Goal: Transaction & Acquisition: Purchase product/service

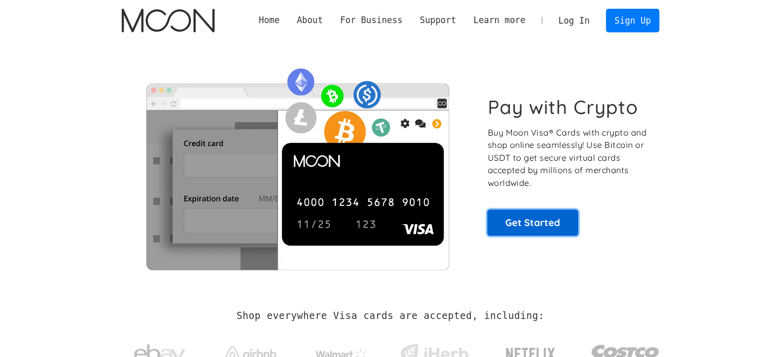
click at [511, 228] on link "Get Started" at bounding box center [532, 223] width 91 height 26
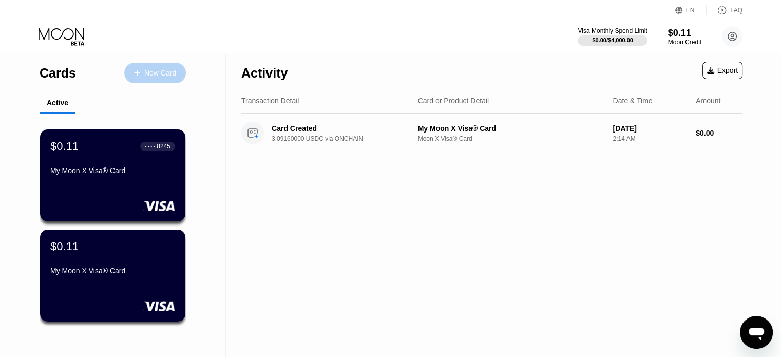
click at [156, 72] on div "New Card" at bounding box center [160, 73] width 32 height 9
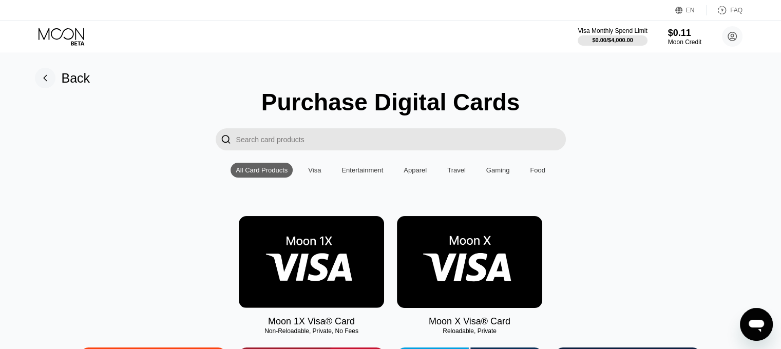
scroll to position [23, 0]
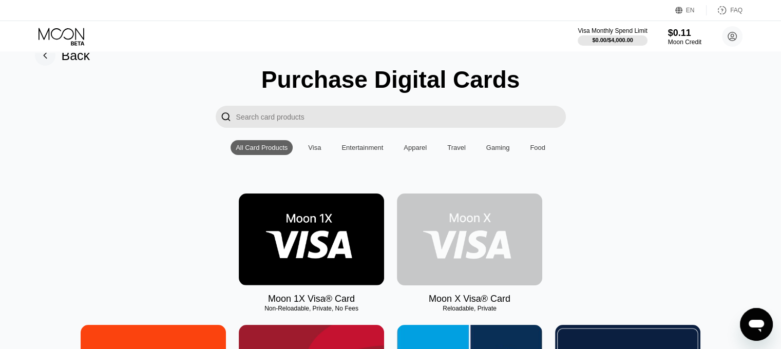
click at [447, 235] on img at bounding box center [469, 240] width 145 height 92
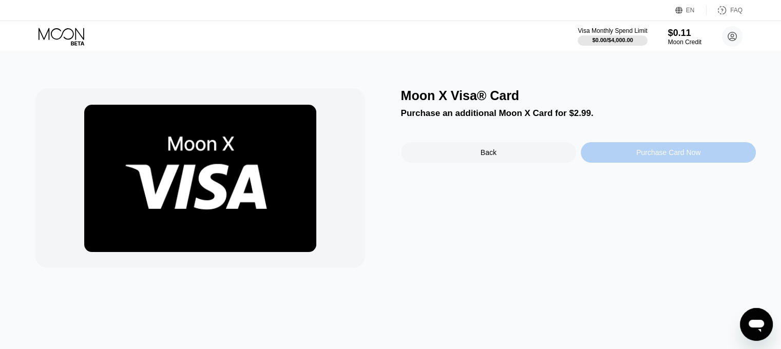
click at [624, 159] on div "Purchase Card Now" at bounding box center [668, 152] width 175 height 21
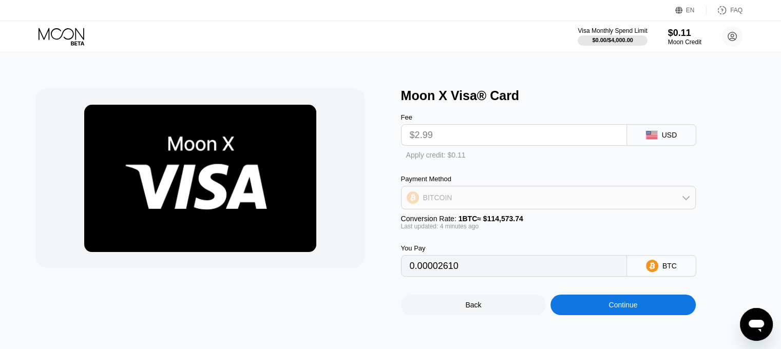
click at [670, 197] on div "BITCOIN" at bounding box center [549, 197] width 294 height 21
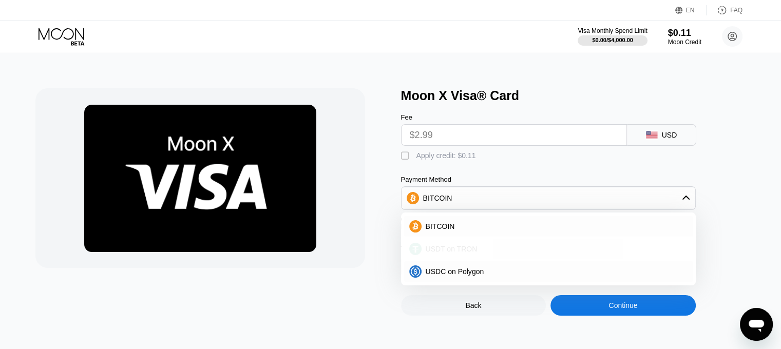
click at [523, 252] on div "USDT on TRON" at bounding box center [555, 249] width 266 height 8
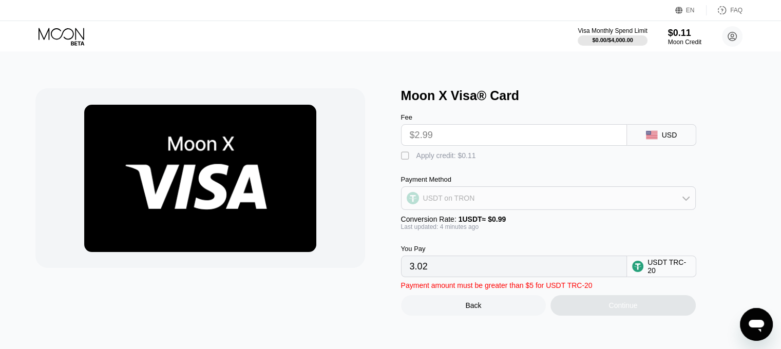
click at [544, 207] on div "USDT on TRON" at bounding box center [549, 198] width 294 height 21
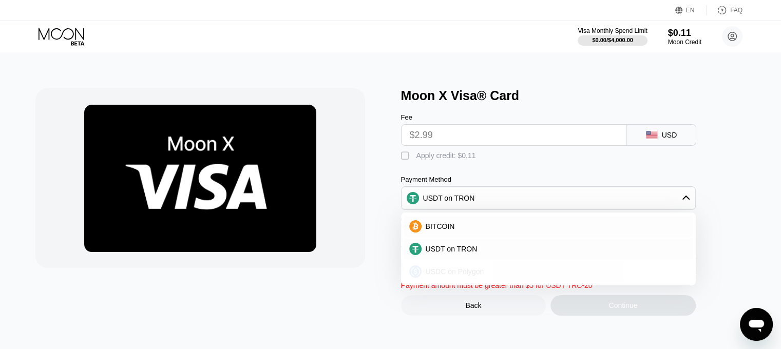
click at [493, 276] on div "USDC on Polygon" at bounding box center [555, 272] width 266 height 8
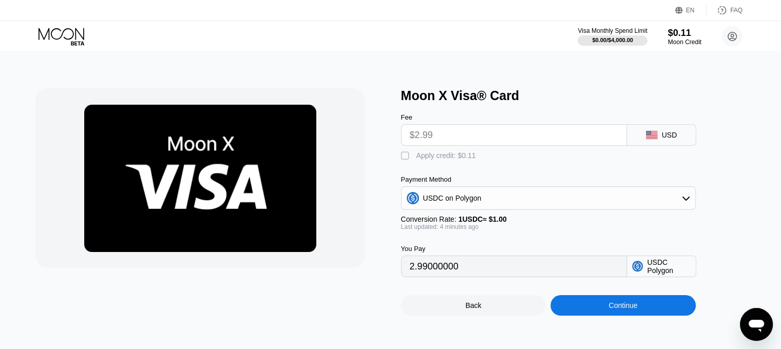
click at [404, 159] on div "" at bounding box center [406, 156] width 10 height 10
type input "2.88"
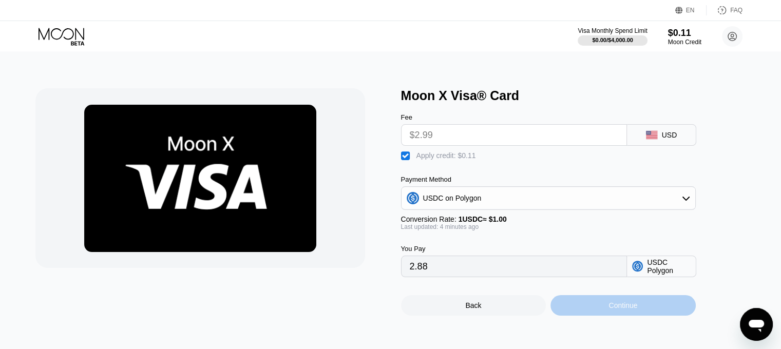
click at [611, 308] on div "Continue" at bounding box center [623, 305] width 145 height 21
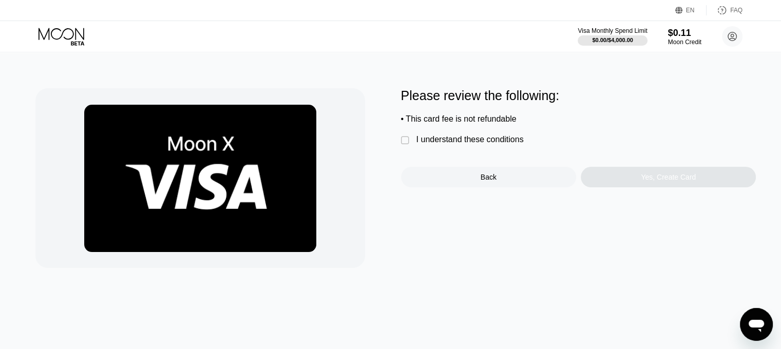
drag, startPoint x: 423, startPoint y: 139, endPoint x: 404, endPoint y: 145, distance: 19.5
click at [404, 145] on div "Please review the following: • This card fee is not refundable  I understand t…" at bounding box center [578, 137] width 355 height 99
click at [404, 145] on div "" at bounding box center [406, 141] width 10 height 10
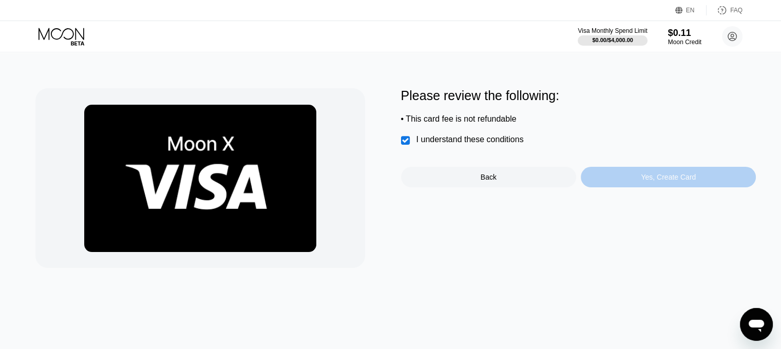
click at [670, 181] on div "Yes, Create Card" at bounding box center [668, 177] width 55 height 8
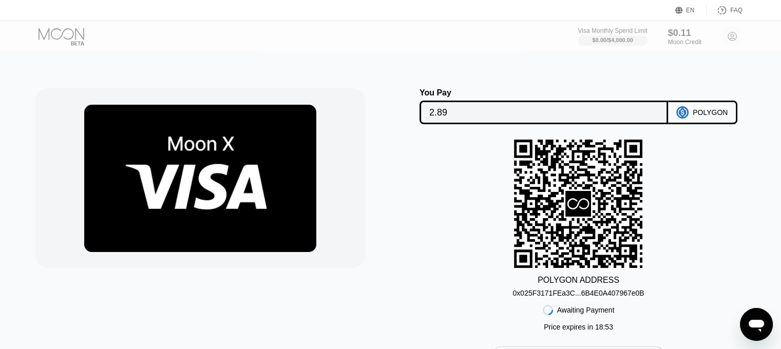
click at [526, 297] on div "0x025F3171FEa3C...6B4E0A407967e0B" at bounding box center [578, 293] width 131 height 8
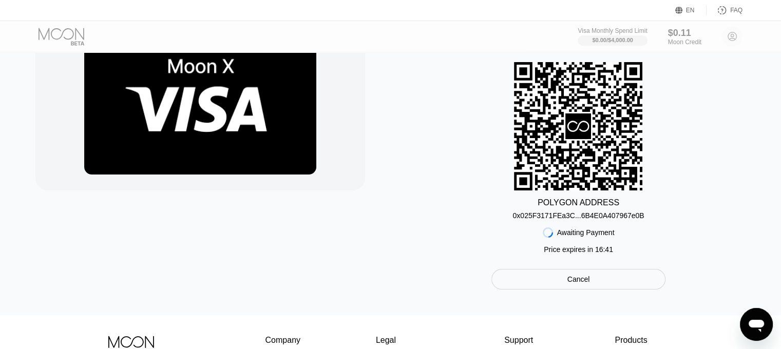
scroll to position [78, 0]
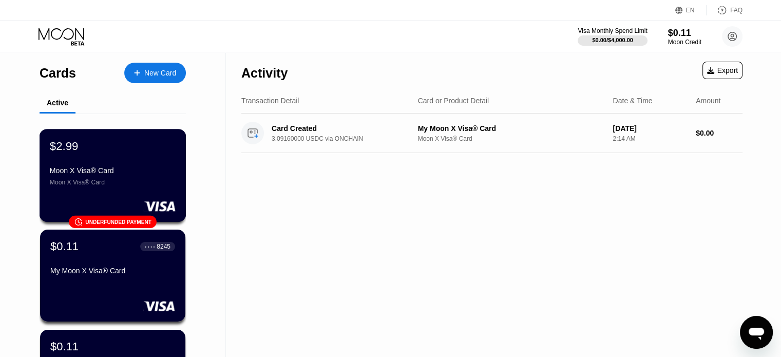
click at [131, 228] on div "󰗎 Underfunded payment" at bounding box center [113, 222] width 88 height 12
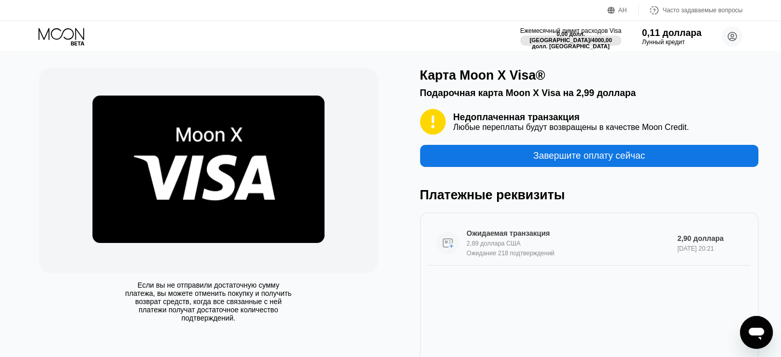
click at [540, 237] on font "Ожидаемая транзакция" at bounding box center [508, 233] width 83 height 8
click at [486, 156] on div "Завершите оплату сейчас" at bounding box center [589, 156] width 338 height 22
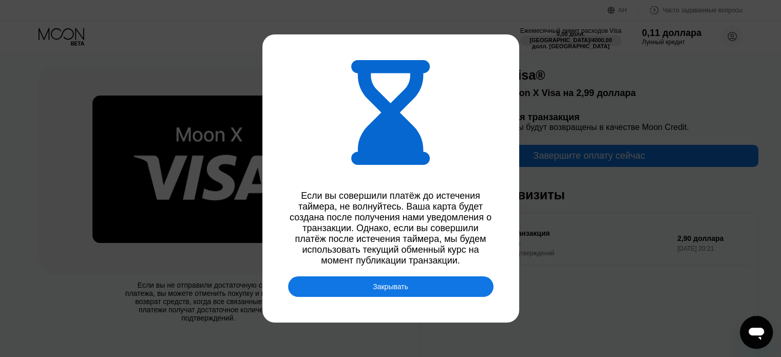
click at [374, 291] on font "Закрывать" at bounding box center [390, 286] width 35 height 8
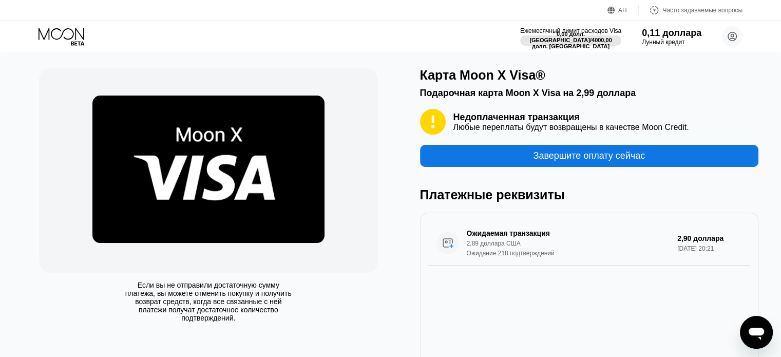
click at [503, 162] on div "Завершите оплату сейчас" at bounding box center [589, 156] width 338 height 22
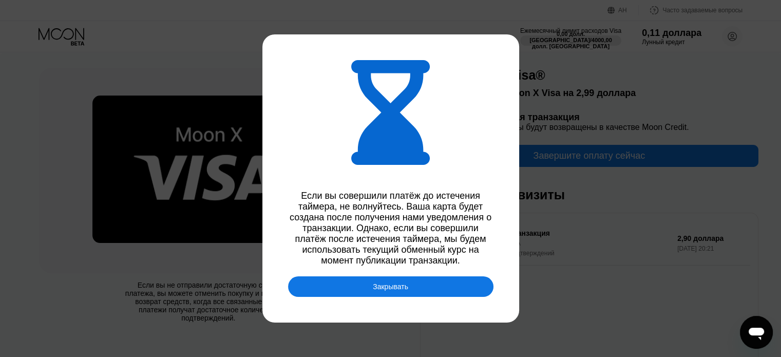
click at [377, 305] on div at bounding box center [394, 178] width 789 height 357
click at [382, 291] on font "Закрывать" at bounding box center [390, 286] width 35 height 8
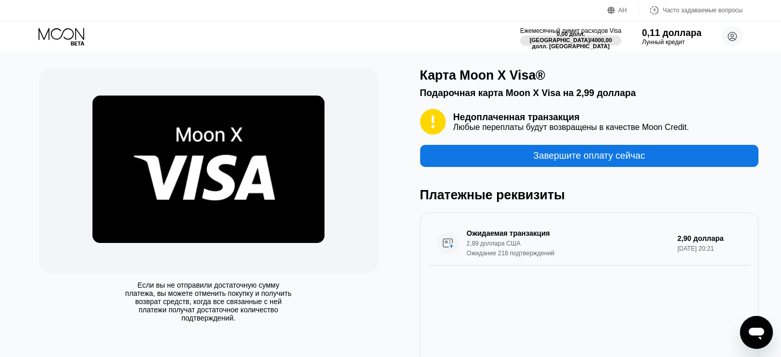
click at [65, 40] on icon at bounding box center [63, 37] width 48 height 18
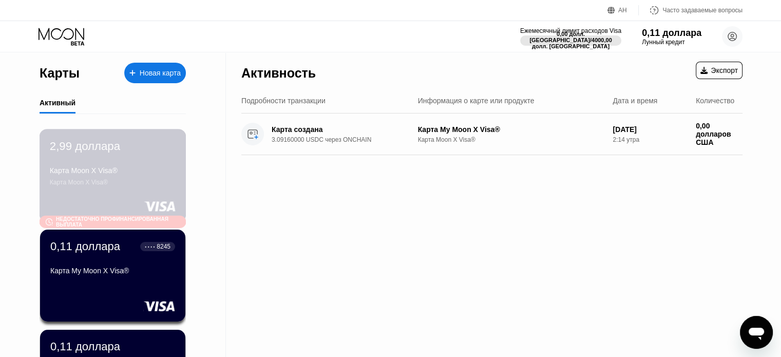
click at [144, 197] on div "2,99 доллара Карта Moon X Visa® Карта Moon X Visa® 󰗎 Недостаточно профинансиров…" at bounding box center [113, 175] width 147 height 93
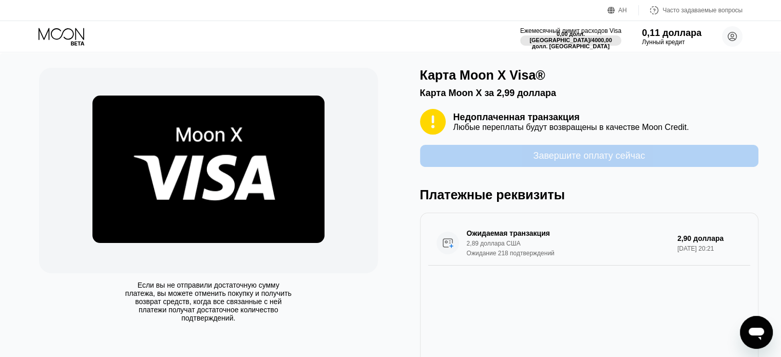
click at [495, 158] on div "Завершите оплату сейчас" at bounding box center [589, 156] width 338 height 22
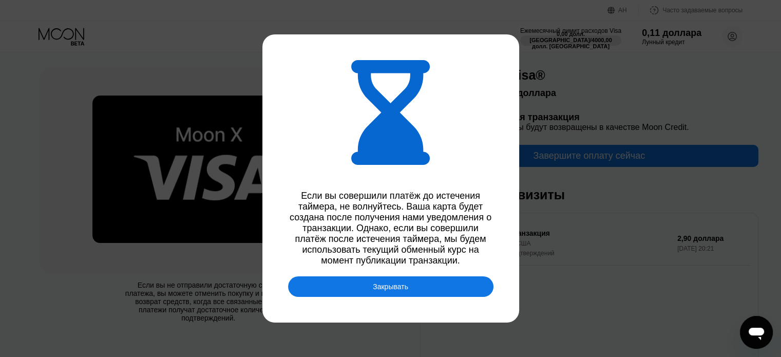
click at [381, 291] on font "Закрывать" at bounding box center [390, 286] width 35 height 8
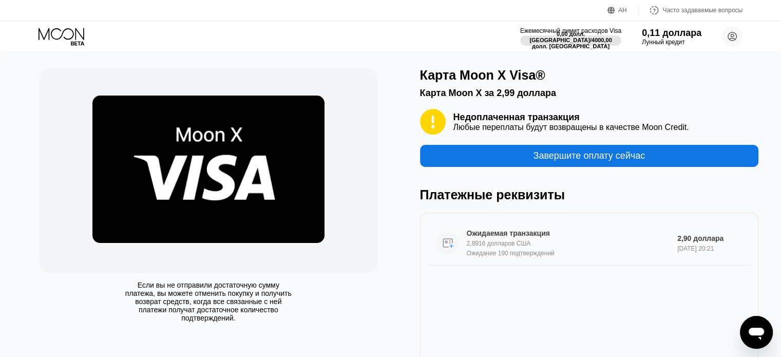
scroll to position [29, 0]
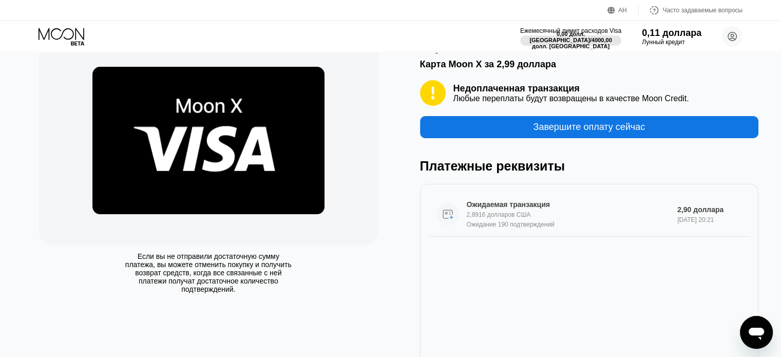
click at [478, 209] on font "Ожидаемая транзакция" at bounding box center [508, 204] width 83 height 8
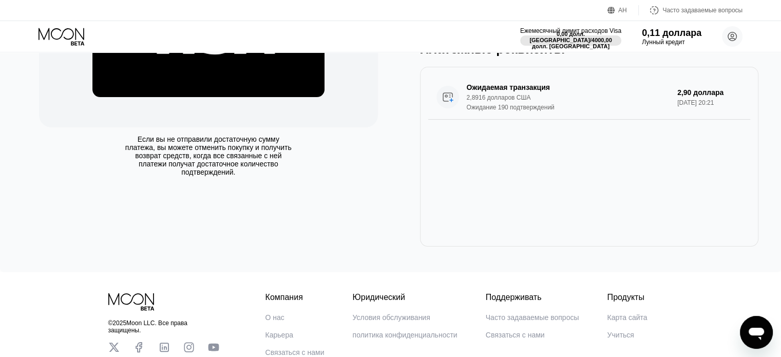
scroll to position [0, 0]
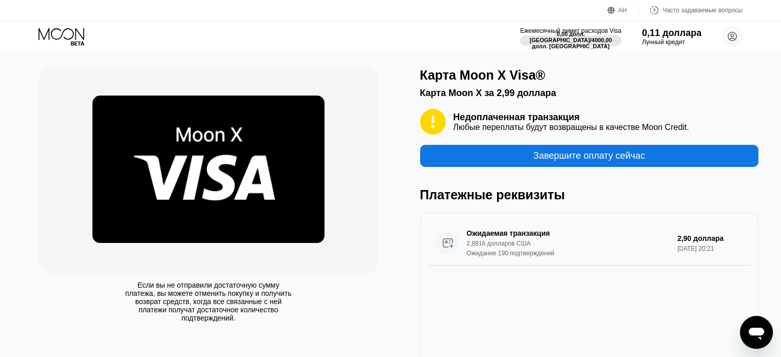
click at [56, 35] on icon at bounding box center [63, 37] width 48 height 18
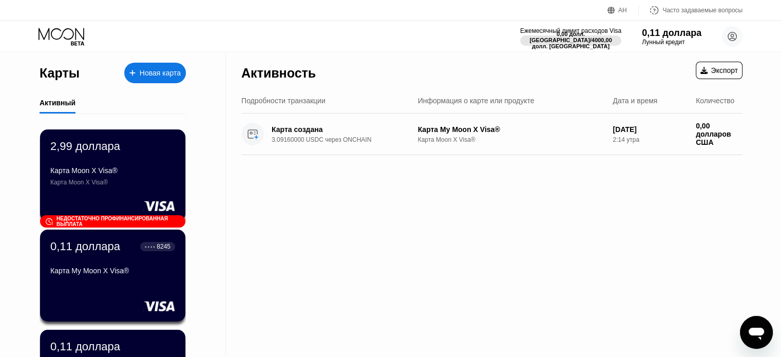
click at [269, 260] on div "Активность Экспорт Подробности транзакции Информация о карте или продукте Дата …" at bounding box center [492, 252] width 532 height 401
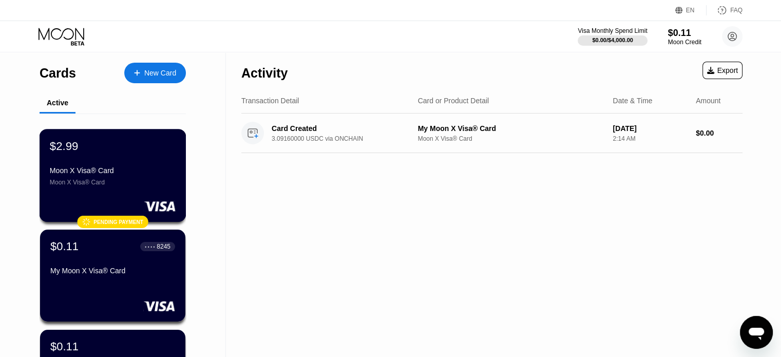
click at [118, 217] on div " Pending payment" at bounding box center [112, 222] width 71 height 12
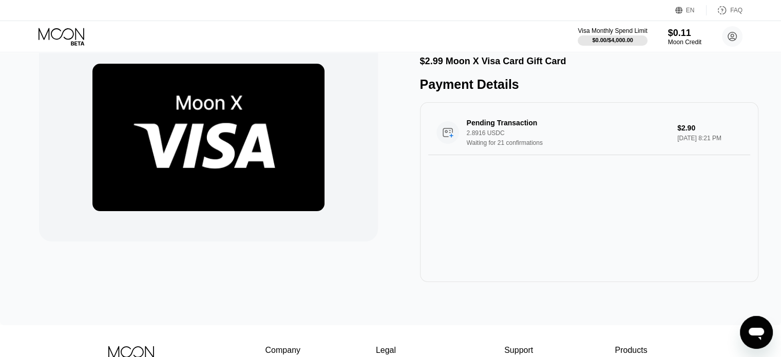
scroll to position [32, 0]
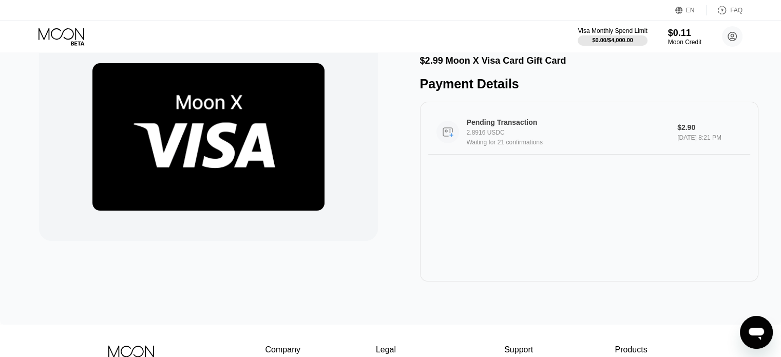
click at [497, 124] on div "Pending Transaction" at bounding box center [564, 122] width 195 height 8
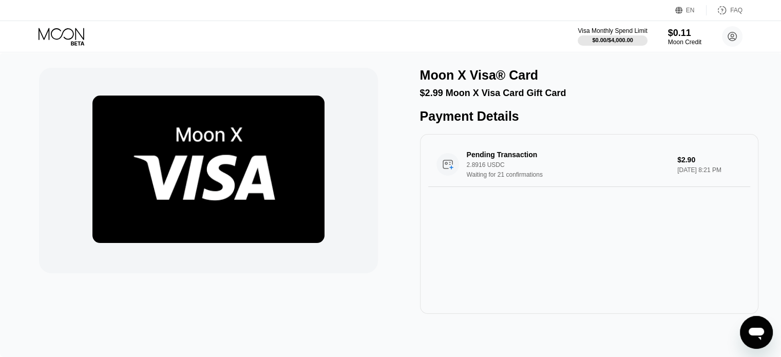
click at [54, 28] on icon at bounding box center [62, 34] width 46 height 12
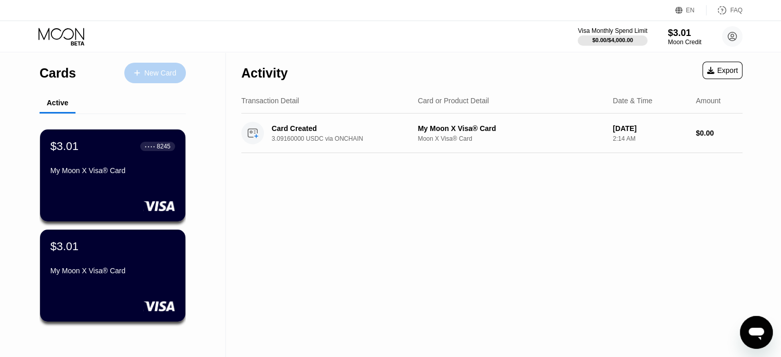
click at [158, 71] on div "New Card" at bounding box center [160, 73] width 32 height 9
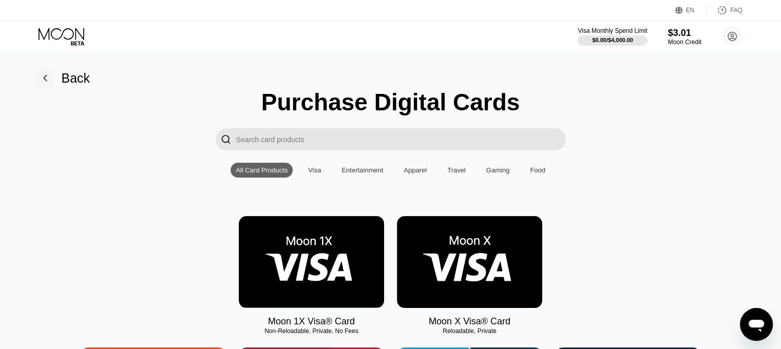
click at [482, 257] on img at bounding box center [469, 262] width 145 height 92
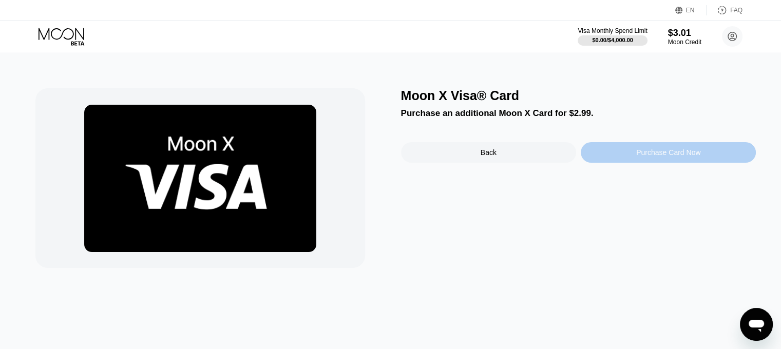
click at [611, 155] on div "Purchase Card Now" at bounding box center [668, 152] width 175 height 21
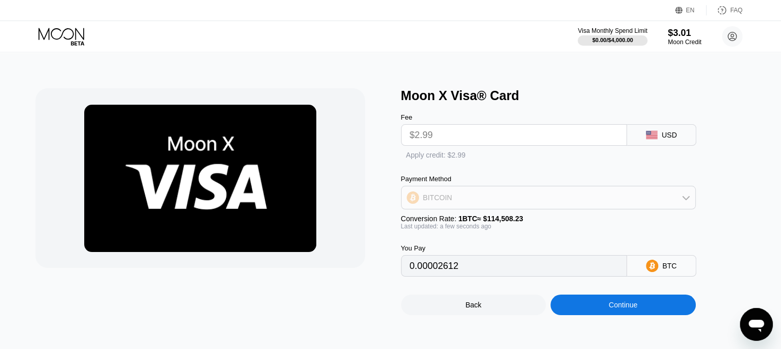
click at [468, 196] on div "BITCOIN" at bounding box center [549, 197] width 294 height 21
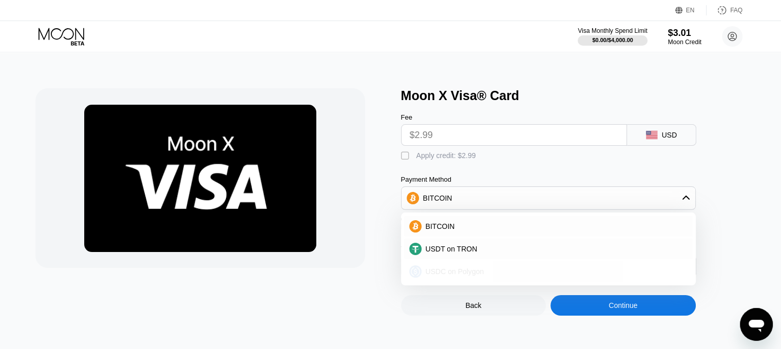
drag, startPoint x: 436, startPoint y: 270, endPoint x: 431, endPoint y: 243, distance: 27.6
click at [436, 270] on div "USDC on Polygon" at bounding box center [548, 271] width 289 height 21
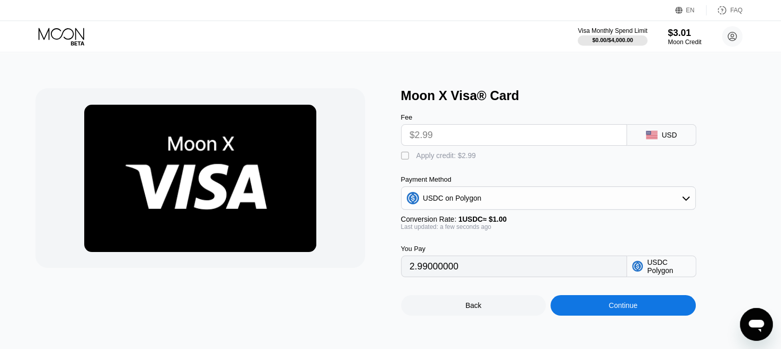
click at [401, 159] on div "" at bounding box center [406, 156] width 10 height 10
type input "0"
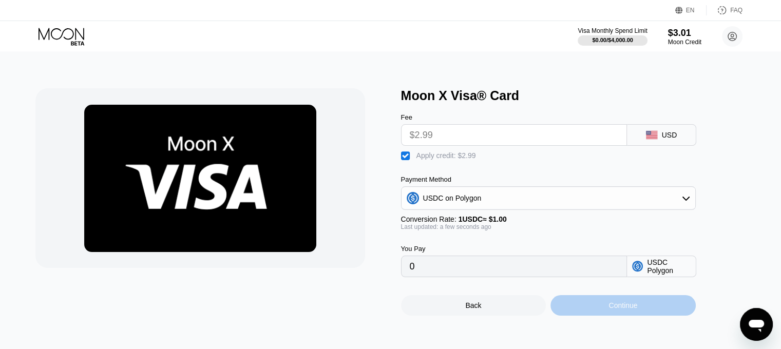
click at [573, 308] on div "Continue" at bounding box center [623, 305] width 145 height 21
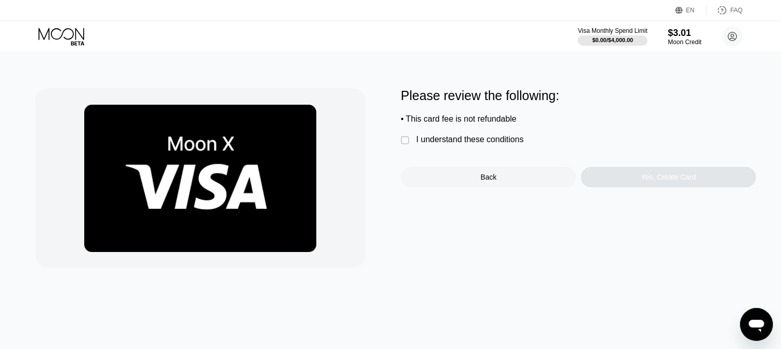
click at [404, 143] on div "" at bounding box center [406, 141] width 10 height 10
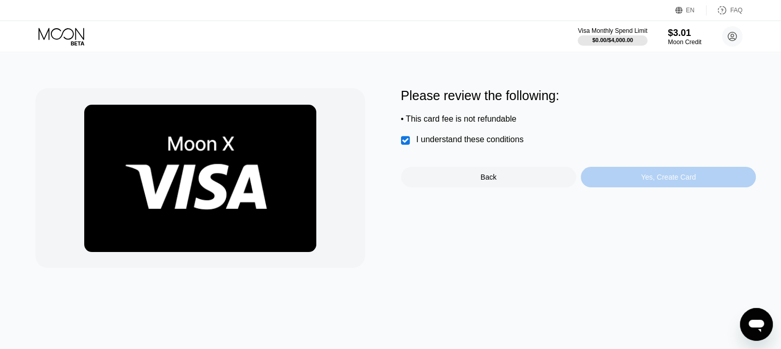
click at [639, 187] on div "Yes, Create Card" at bounding box center [668, 177] width 175 height 21
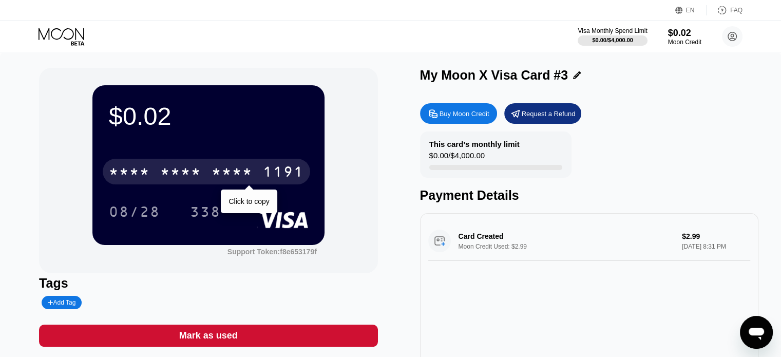
click at [213, 169] on div "* * * *" at bounding box center [232, 173] width 41 height 16
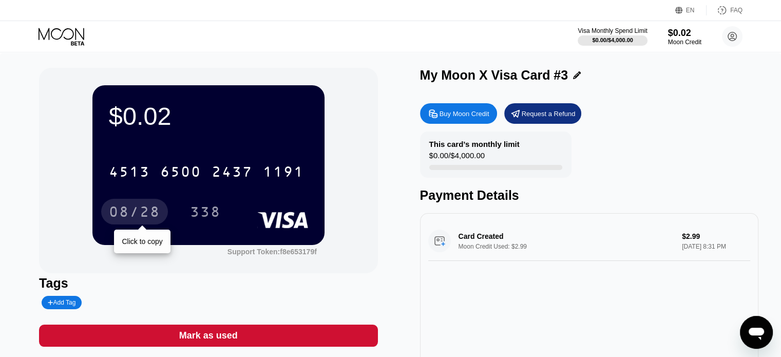
click at [127, 221] on div "08/28" at bounding box center [134, 213] width 51 height 16
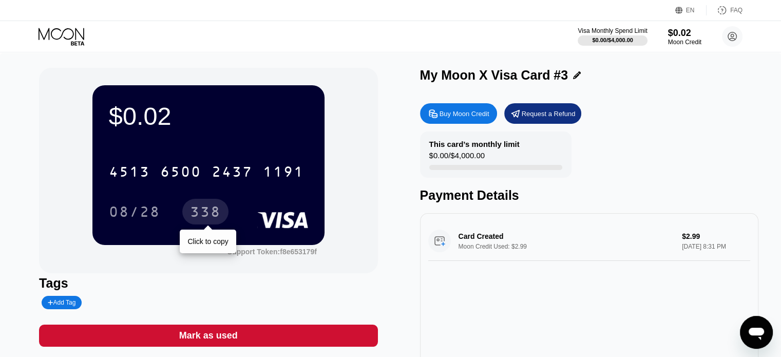
click at [203, 220] on div "338" at bounding box center [205, 213] width 31 height 16
